Goal: Task Accomplishment & Management: Use online tool/utility

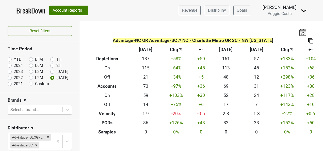
scroll to position [178, 0]
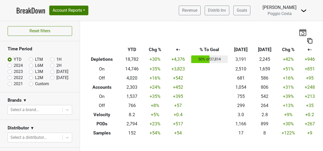
click at [56, 78] on label "[DATE]" at bounding box center [62, 78] width 12 height 6
click at [51, 78] on input "[DATE]" at bounding box center [60, 77] width 20 height 5
radio input "true"
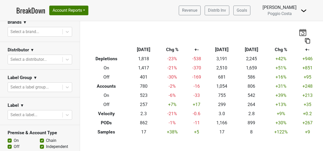
scroll to position [81, 0]
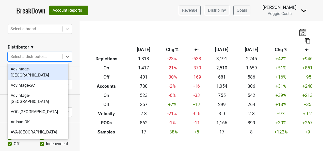
click at [49, 53] on div at bounding box center [35, 56] width 50 height 7
click at [48, 69] on div "Advintage-[GEOGRAPHIC_DATA]" at bounding box center [38, 72] width 61 height 16
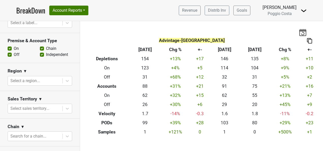
scroll to position [181, 0]
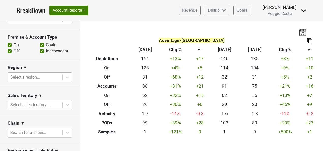
click at [43, 74] on div at bounding box center [35, 77] width 50 height 7
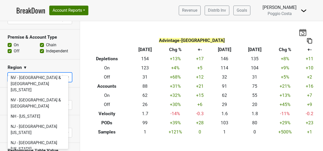
scroll to position [1068, 0]
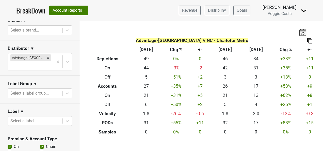
scroll to position [54, 0]
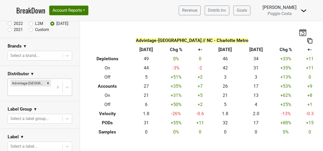
click at [44, 87] on div at bounding box center [30, 90] width 40 height 7
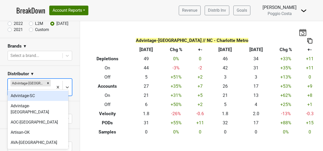
click at [32, 96] on div "Advintage-SC" at bounding box center [38, 96] width 61 height 10
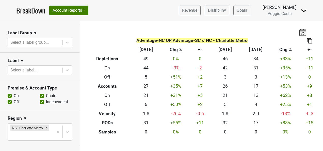
scroll to position [181, 0]
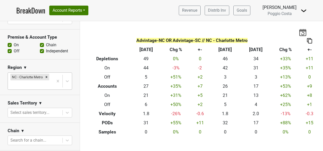
click at [40, 84] on div at bounding box center [30, 84] width 40 height 7
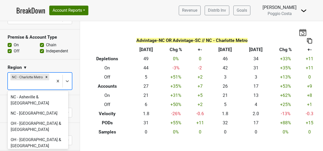
scroll to position [1246, 0]
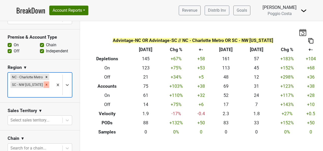
click at [46, 84] on icon "Remove SC - NW South Carolina" at bounding box center [47, 85] width 2 height 2
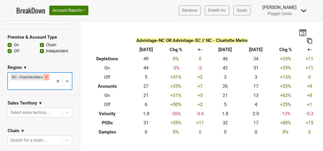
click at [45, 78] on icon "Remove NC - Charlotte Metro" at bounding box center [47, 77] width 4 height 4
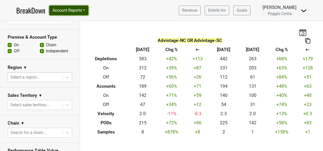
click at [69, 7] on button "Account Reports" at bounding box center [68, 11] width 39 height 10
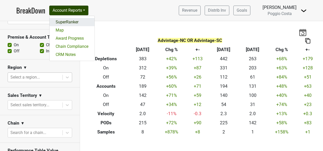
click at [71, 20] on link "SuperRanker" at bounding box center [72, 22] width 45 height 8
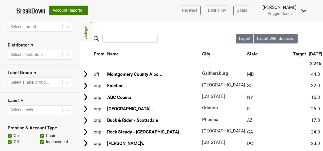
scroll to position [102, 0]
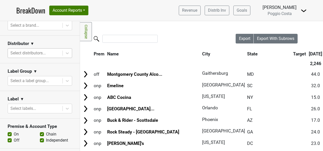
click at [47, 51] on div at bounding box center [35, 53] width 50 height 7
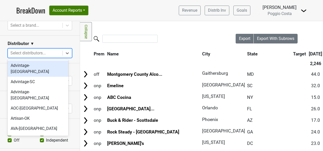
click at [44, 64] on div "Advintage-[GEOGRAPHIC_DATA]" at bounding box center [38, 69] width 61 height 16
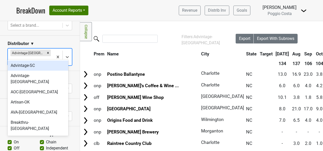
click at [48, 53] on div "Advintage-[GEOGRAPHIC_DATA]" at bounding box center [31, 57] width 46 height 17
click at [51, 67] on div "Advintage-SC" at bounding box center [38, 66] width 61 height 10
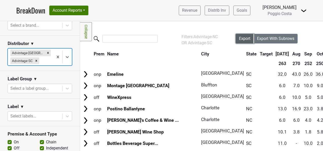
click at [243, 35] on button "Export" at bounding box center [245, 39] width 18 height 10
